Goal: Information Seeking & Learning: Check status

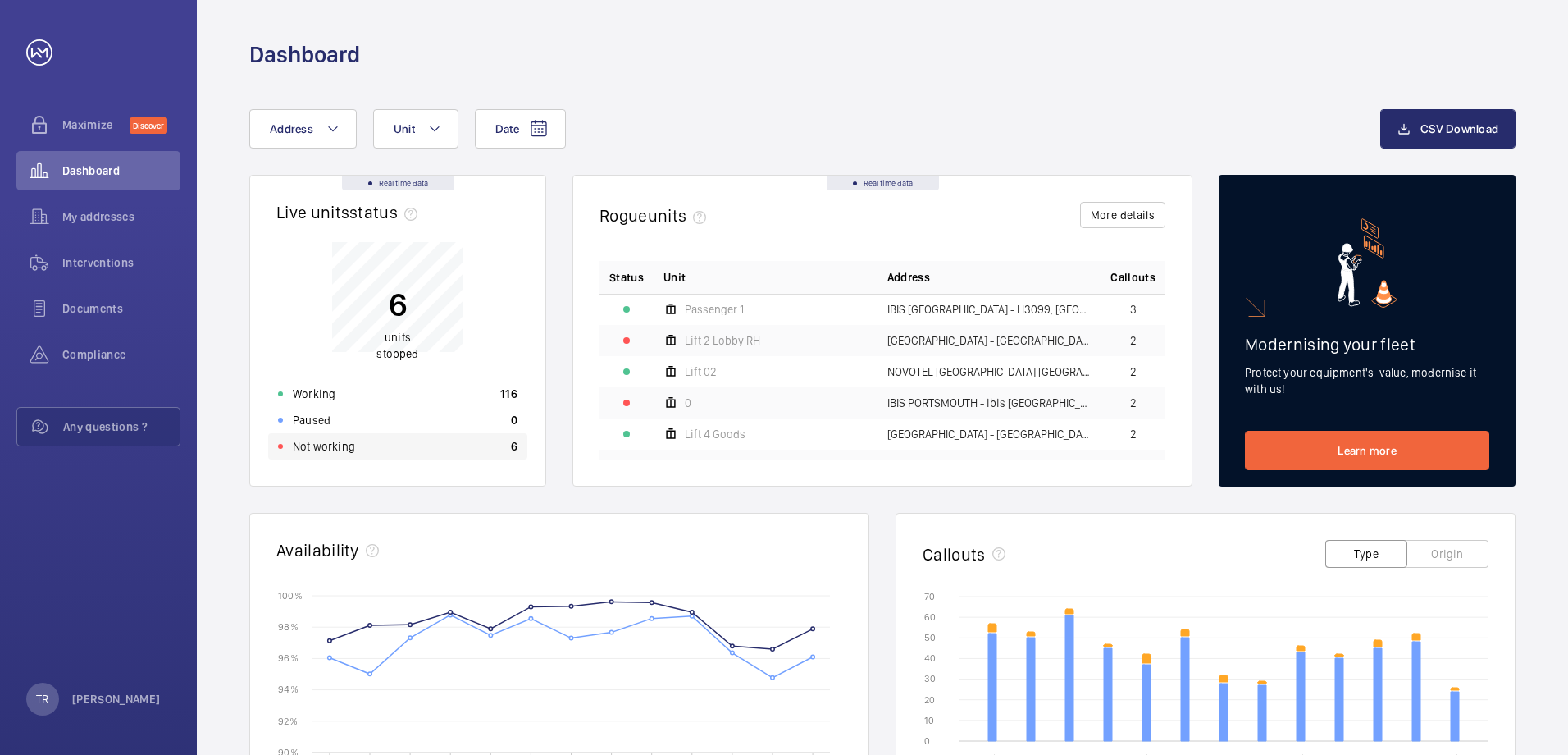
click at [345, 445] on p "Not working" at bounding box center [324, 446] width 63 height 16
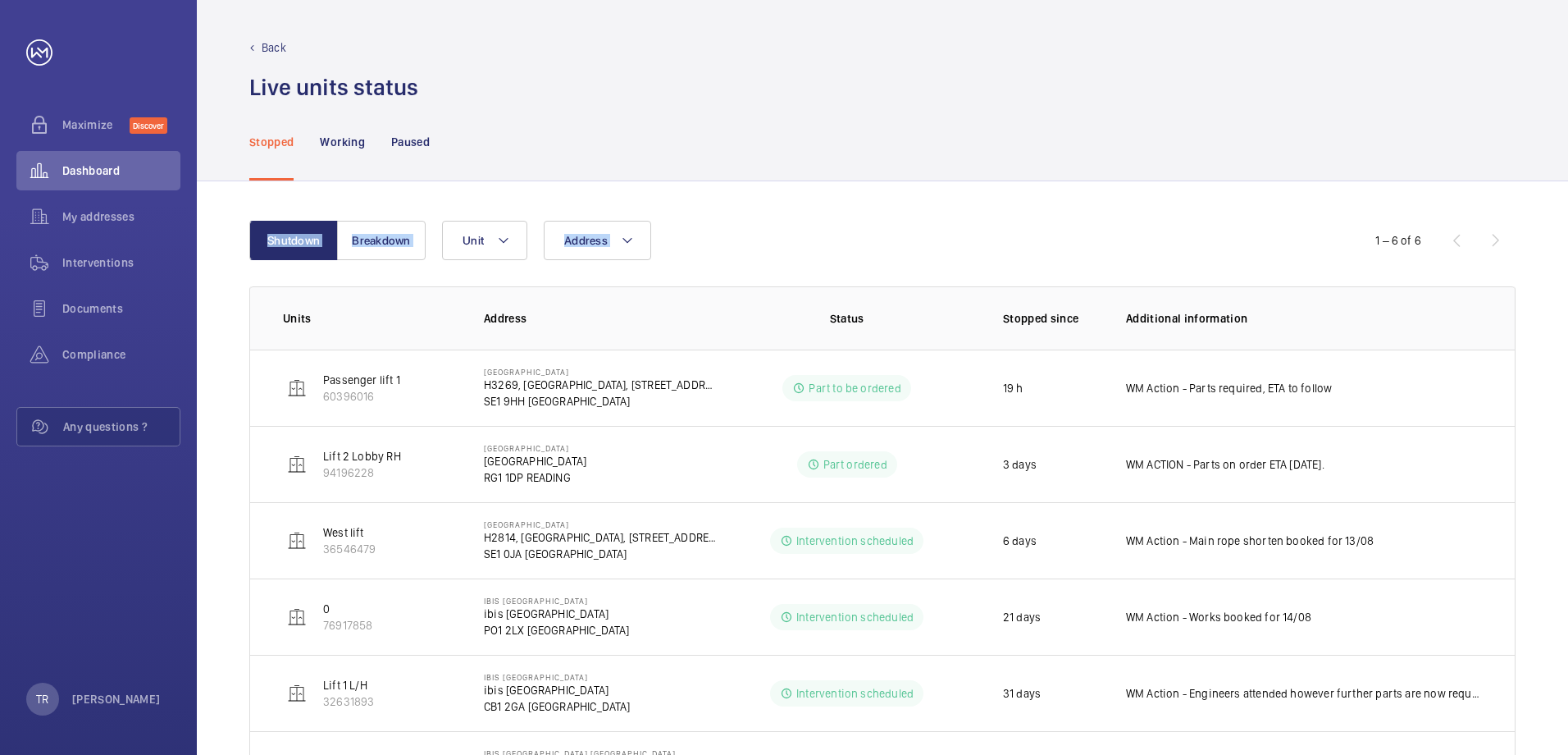
drag, startPoint x: 228, startPoint y: 199, endPoint x: 675, endPoint y: 218, distance: 447.4
click at [675, 218] on div "Shutdown Breakdown Address Unit 1 – 6 of 6 Units Address Status Stopped since A…" at bounding box center [882, 514] width 1371 height 666
